Goal: Check status: Check status

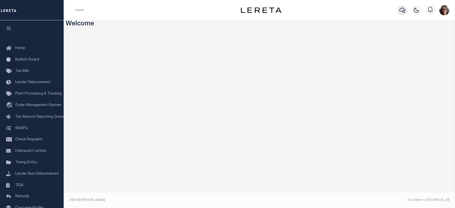
click at [403, 8] on icon "button" at bounding box center [402, 10] width 6 height 6
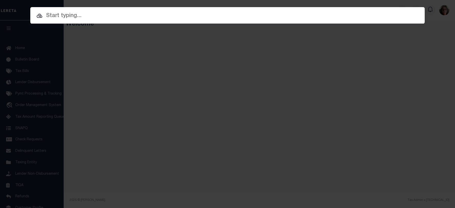
paste input "8002545"
type input "8002545"
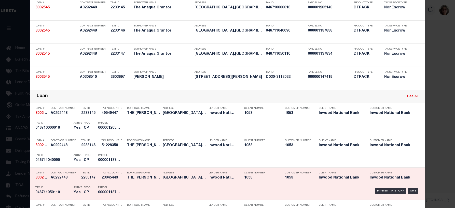
scroll to position [76, 0]
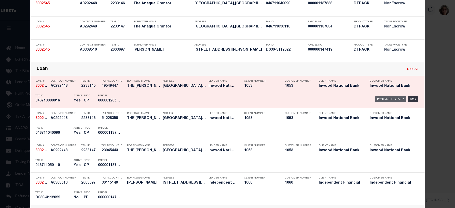
click at [394, 100] on div "Payment History" at bounding box center [390, 99] width 31 height 6
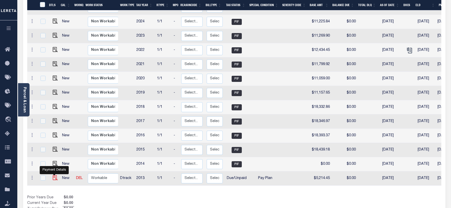
click at [53, 175] on img "" at bounding box center [55, 177] width 5 height 5
checkbox input "true"
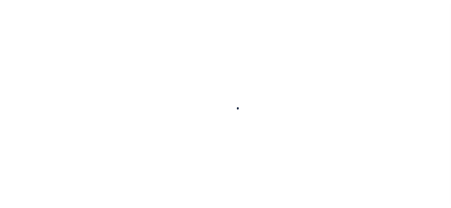
checkbox input "false"
type input "[DATE]"
type input "02/29/2016"
type input "[DATE]"
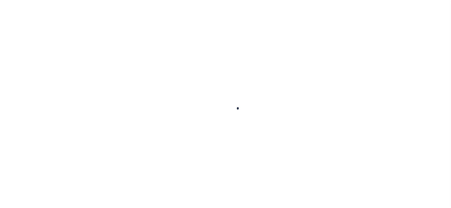
select select "DUE"
select select "26"
type input "$5,214.45"
type input "$99.45"
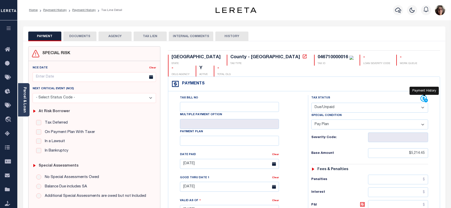
click at [423, 95] on icon at bounding box center [424, 99] width 8 height 8
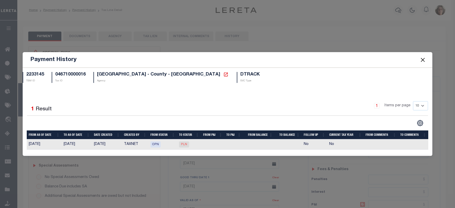
click at [423, 61] on button "Close" at bounding box center [422, 59] width 7 height 7
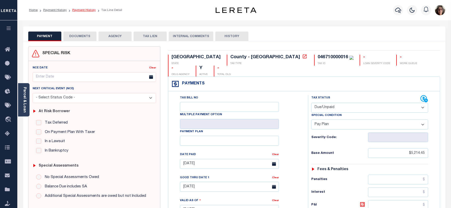
click at [82, 10] on link "Payment History" at bounding box center [83, 10] width 23 height 3
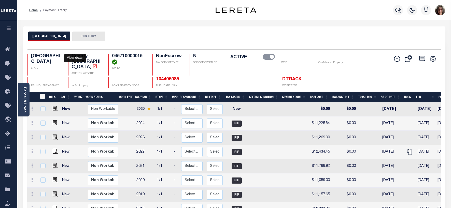
click at [92, 64] on icon "" at bounding box center [94, 66] width 5 height 5
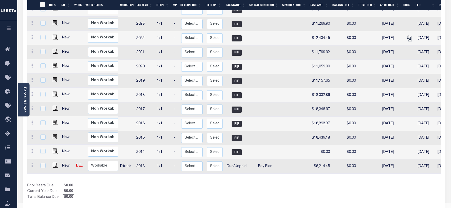
scroll to position [119, 0]
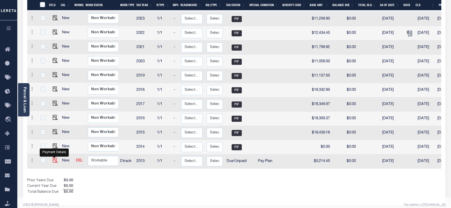
click at [54, 158] on img "" at bounding box center [55, 160] width 5 height 5
checkbox input "true"
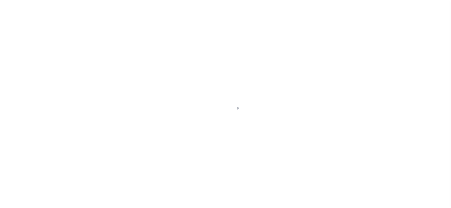
select select "DUE"
select select "26"
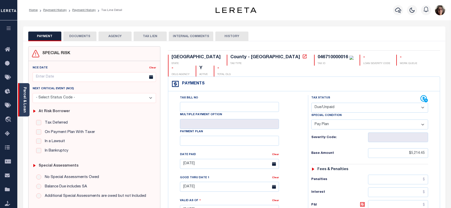
click at [24, 99] on link "Parcel & Loan" at bounding box center [25, 100] width 4 height 26
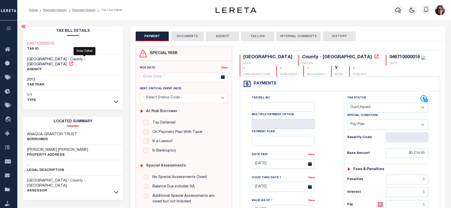
click at [73, 62] on icon at bounding box center [71, 64] width 4 height 4
